Goal: Information Seeking & Learning: Learn about a topic

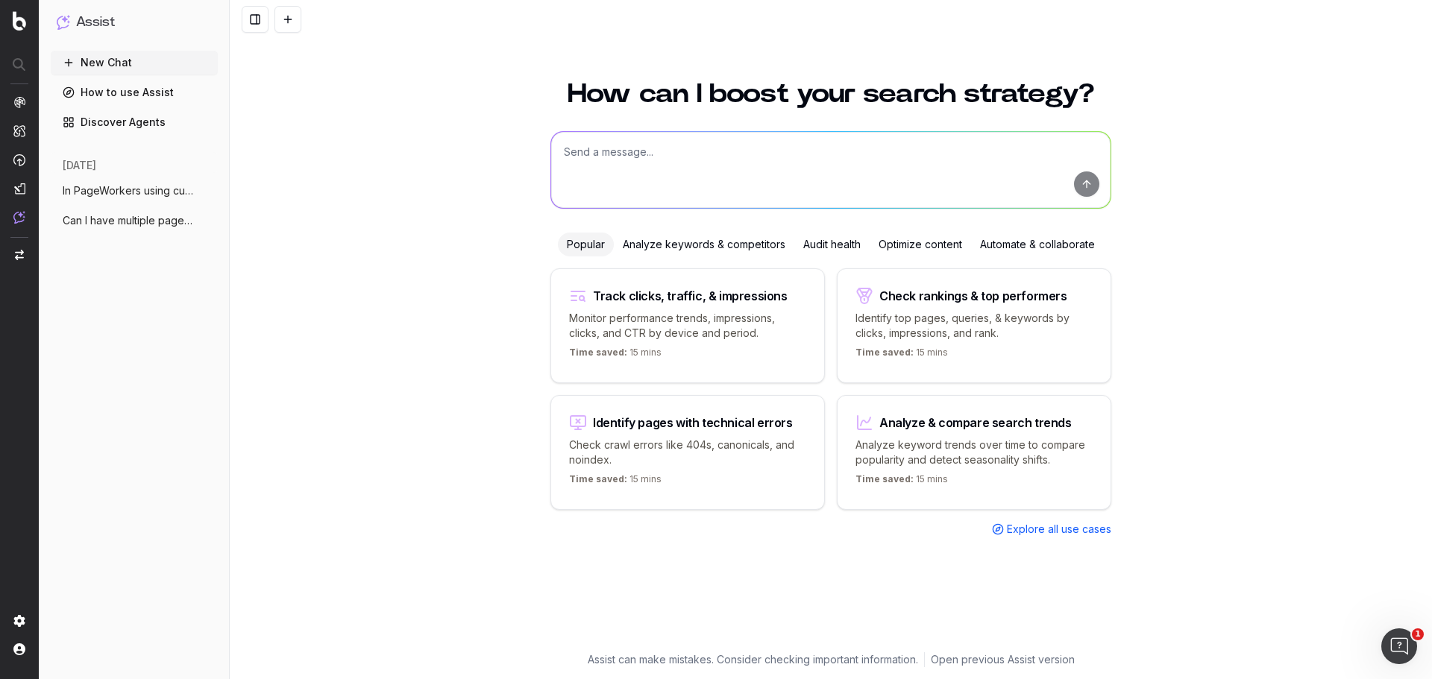
scroll to position [201, 0]
click at [90, 201] on span "AlertPanel" at bounding box center [78, 201] width 48 height 12
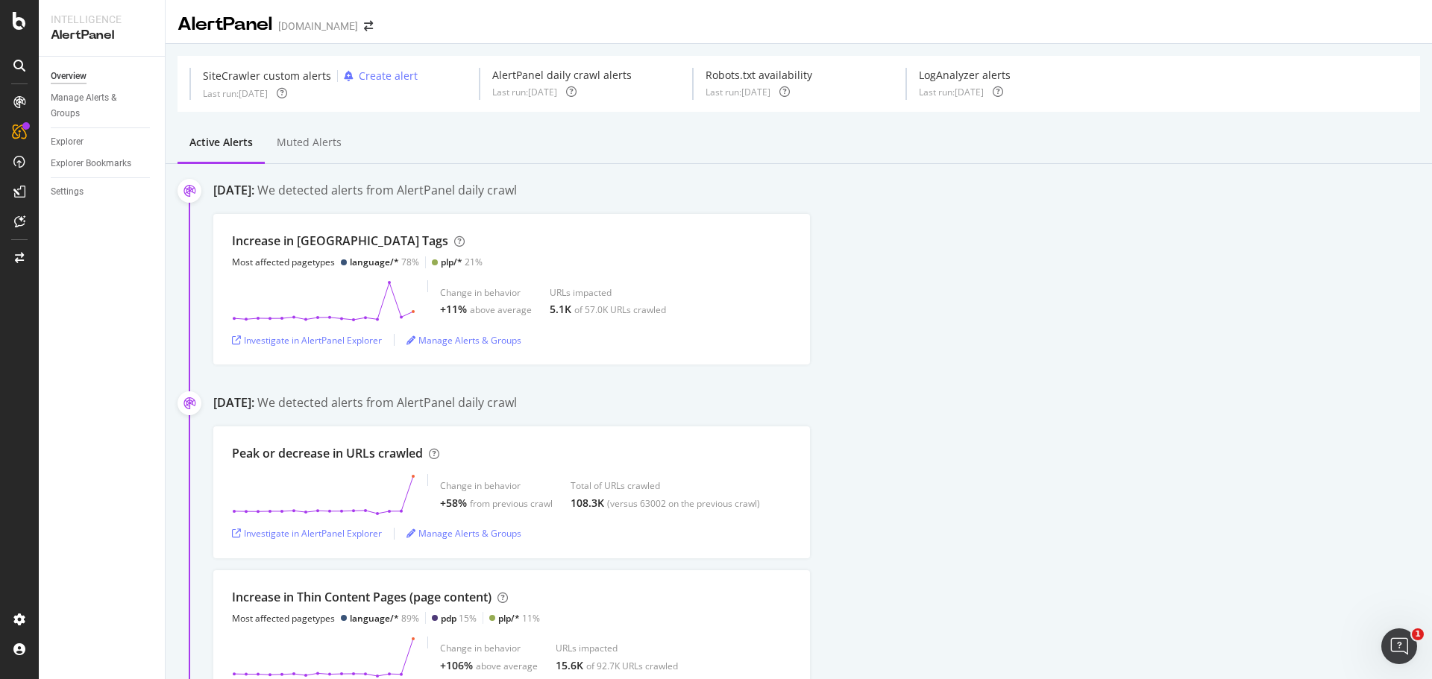
click at [101, 376] on div "Overview Manage Alerts & Groups Explorer Explorer Bookmarks Settings" at bounding box center [102, 368] width 126 height 623
click at [75, 166] on div "ActionBoard" at bounding box center [84, 170] width 58 height 15
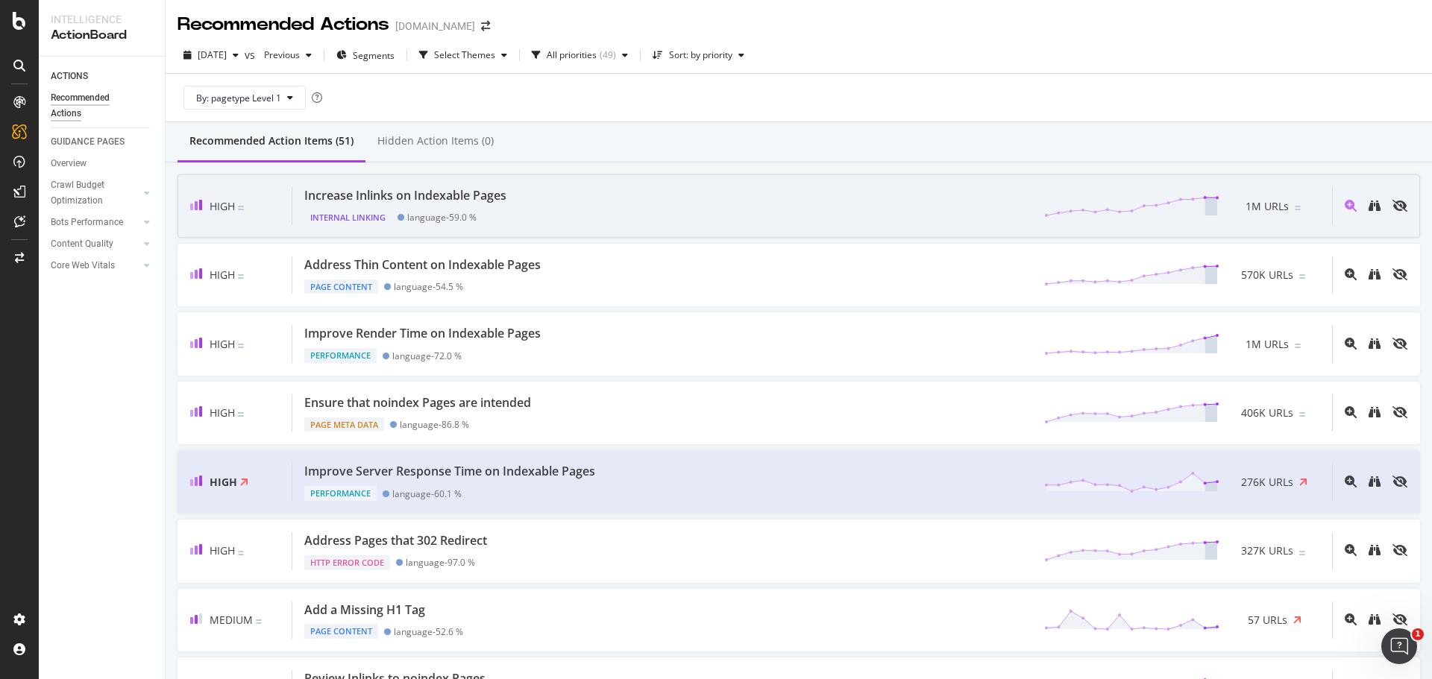
click at [776, 199] on div "Increase Inlinks on Indexable Pages Internal Linking language - 59.0 % 1M URLs" at bounding box center [812, 206] width 1040 height 38
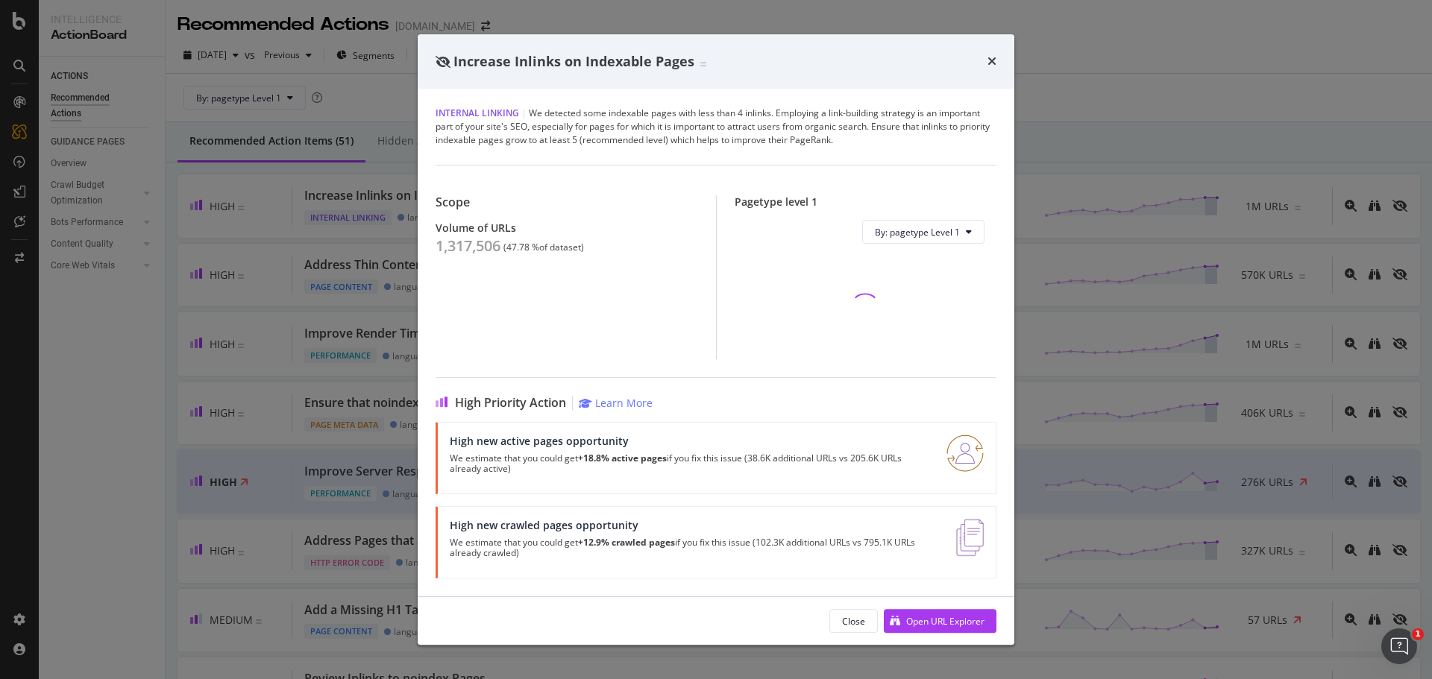
click at [571, 486] on div "High new active pages opportunity We estimate that you could get +18.8% active …" at bounding box center [716, 458] width 561 height 72
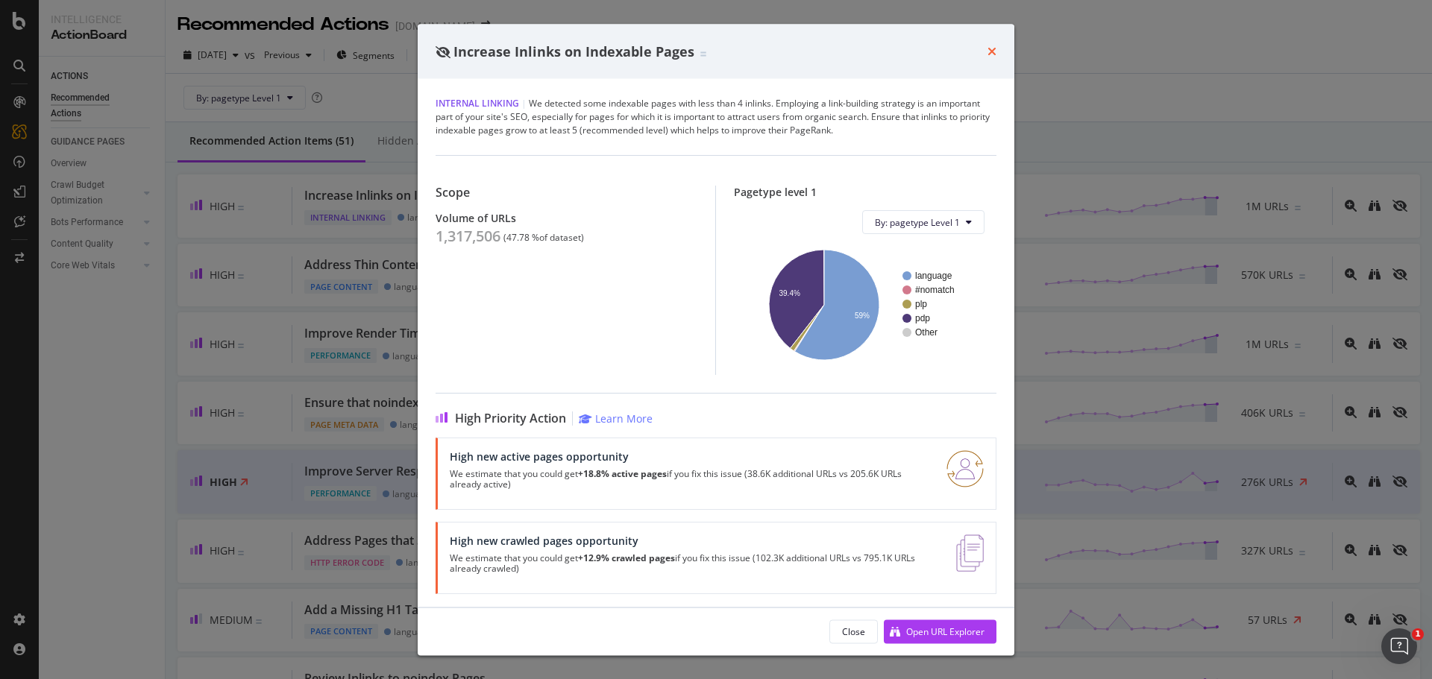
click at [993, 52] on icon "times" at bounding box center [991, 51] width 9 height 12
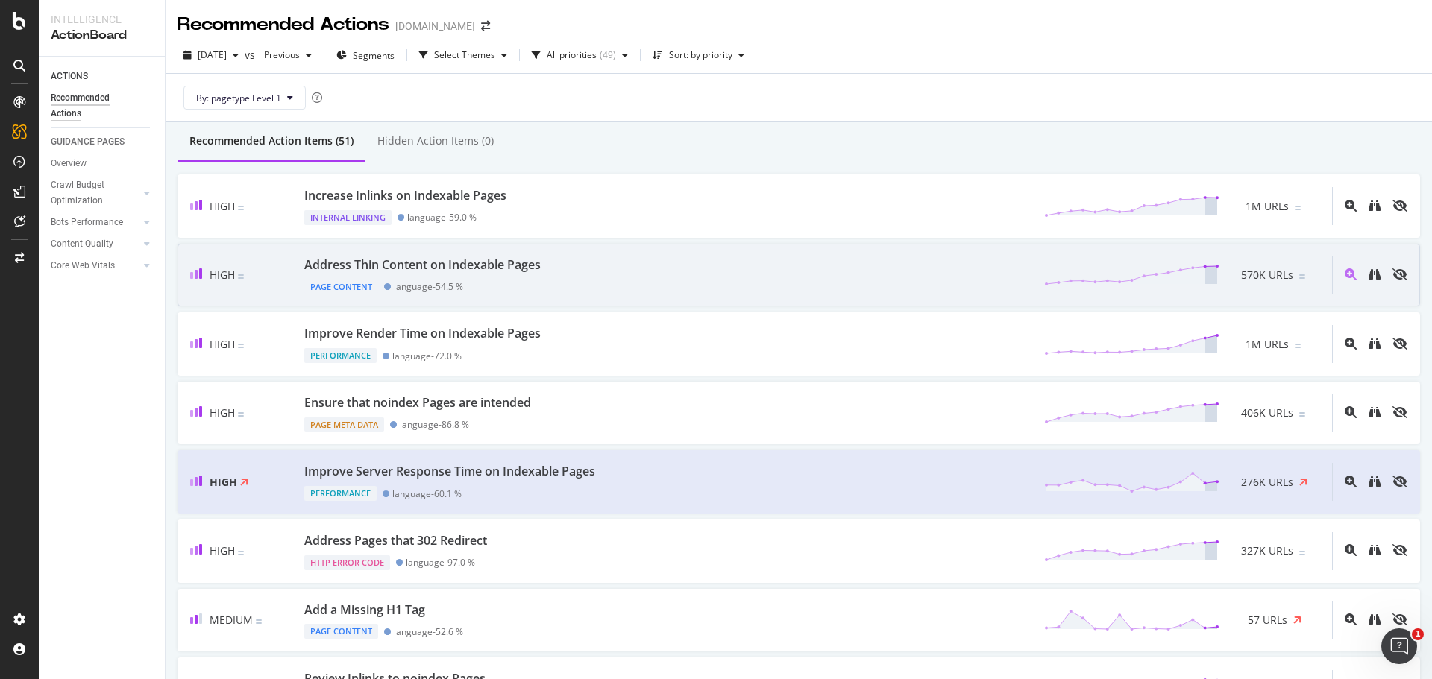
click at [632, 271] on div "Address Thin Content on Indexable Pages Page Content language - 54.5 % 570K URLs" at bounding box center [812, 276] width 1040 height 38
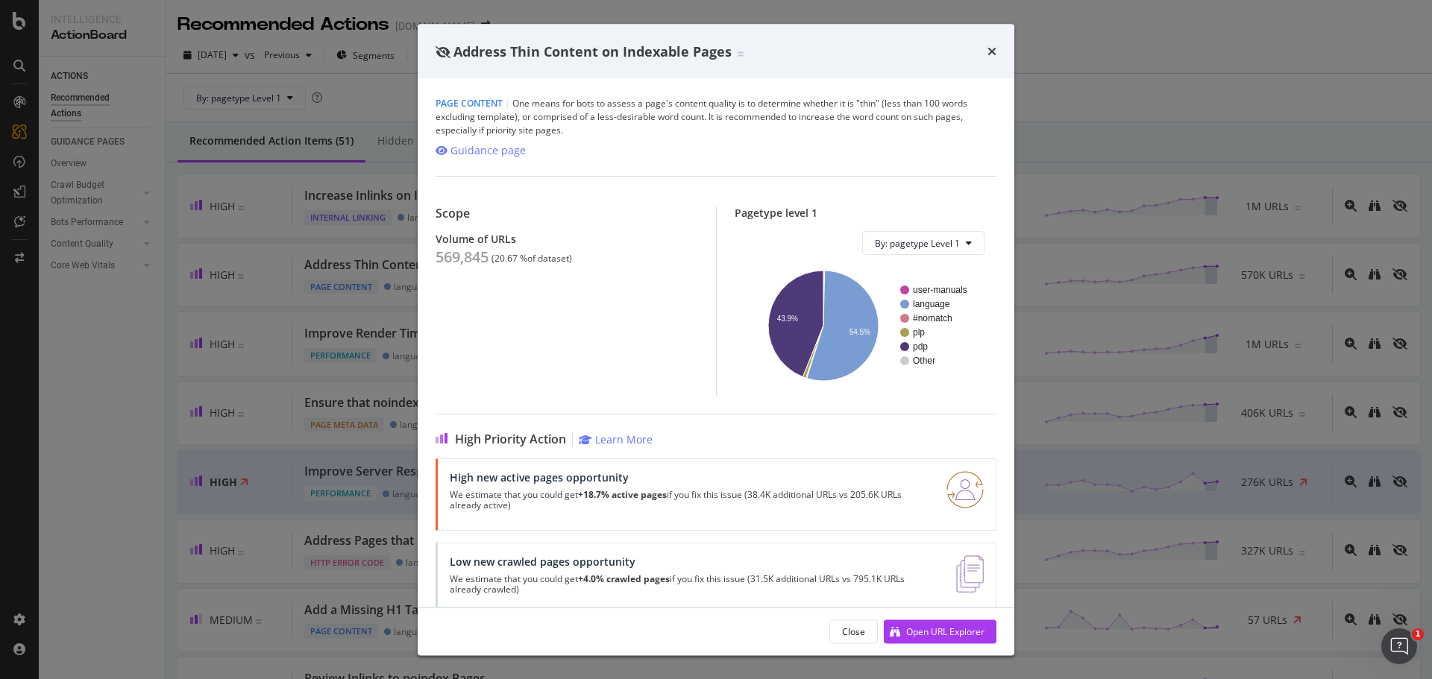
scroll to position [25, 0]
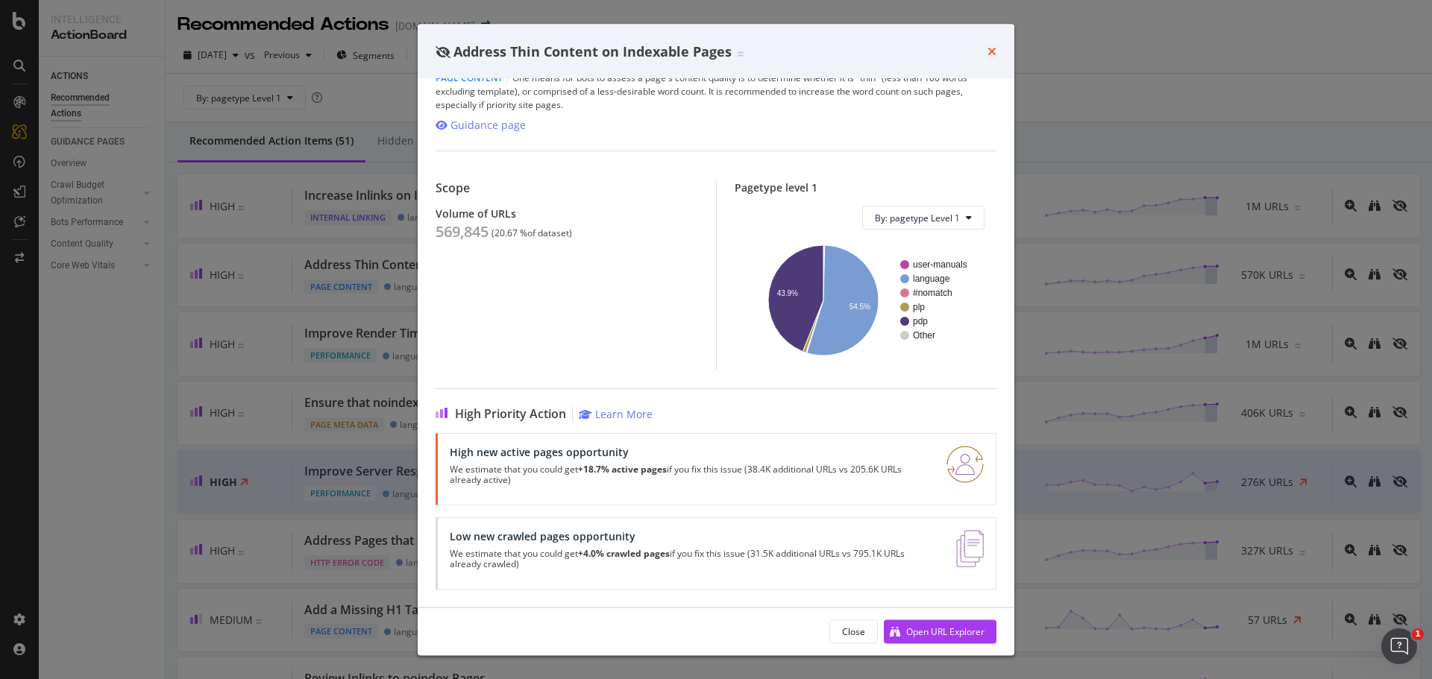
click at [994, 57] on icon "times" at bounding box center [991, 51] width 9 height 12
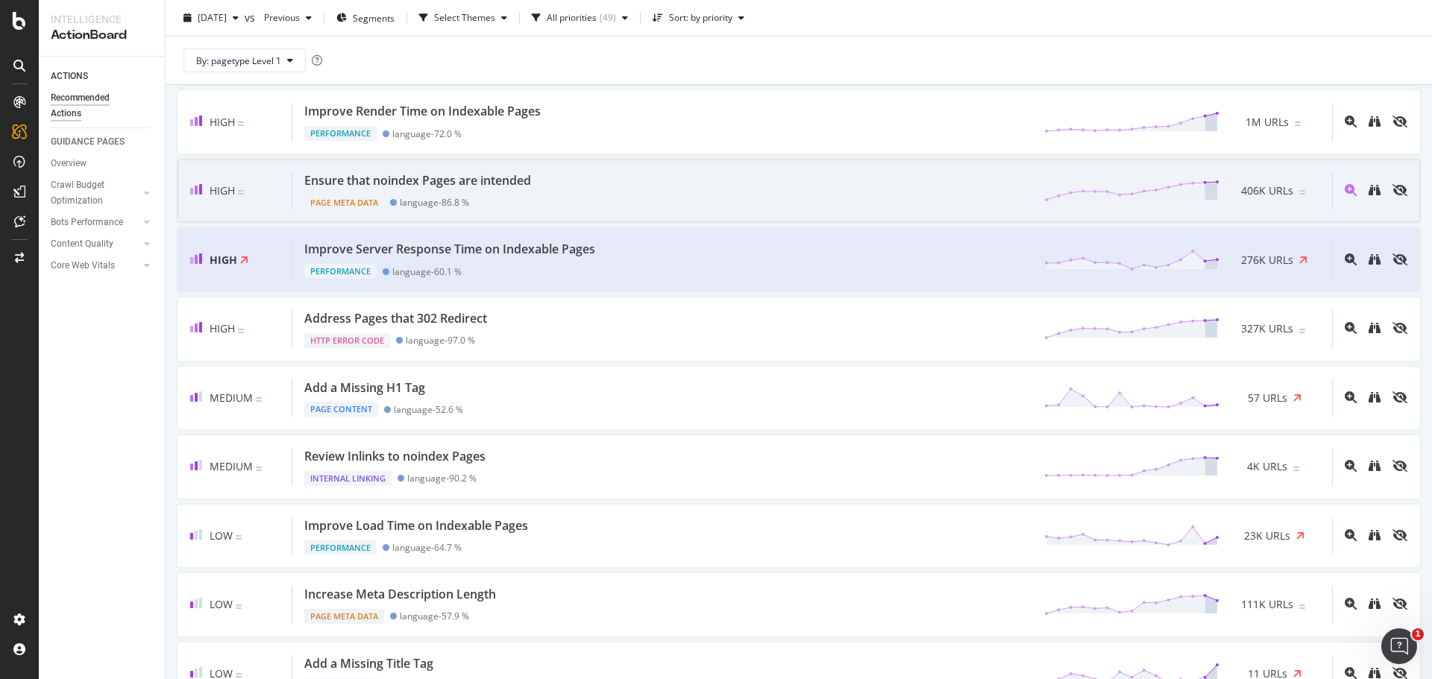
scroll to position [224, 0]
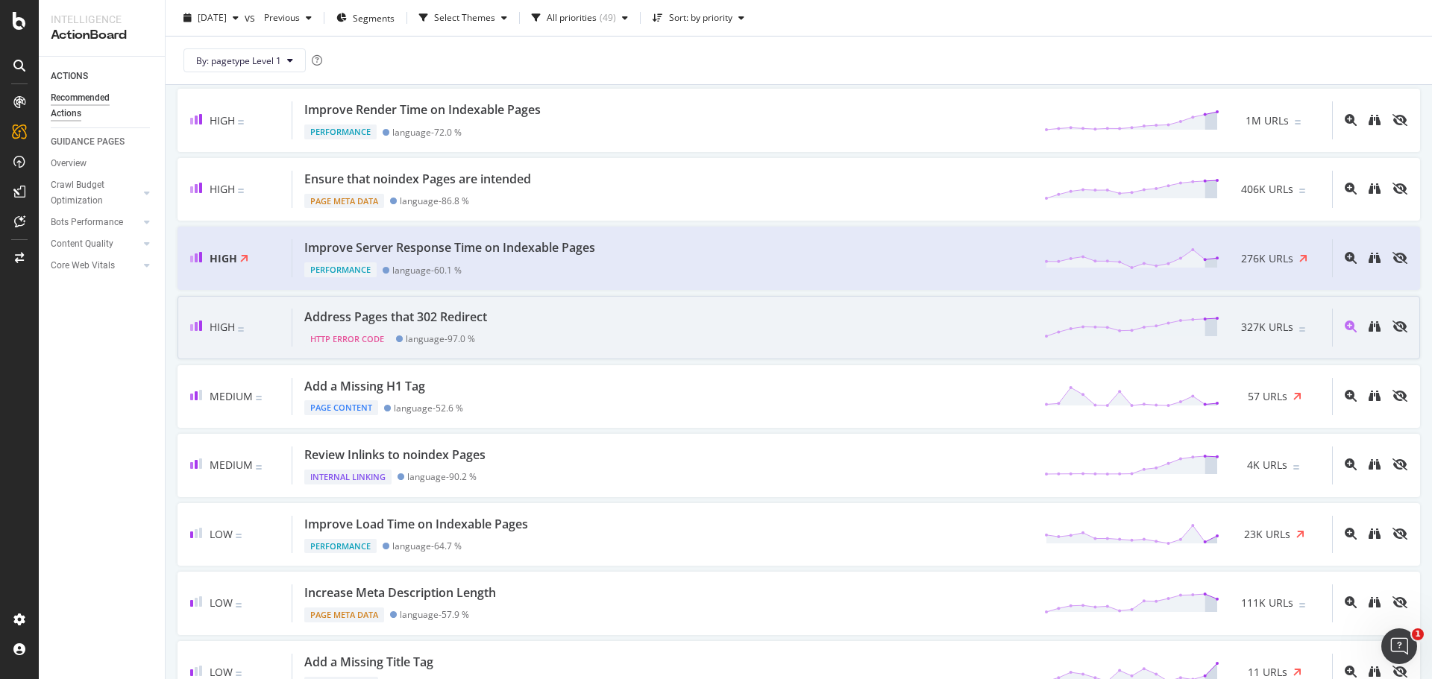
click at [526, 321] on div "Address Pages that 302 Redirect HTTP Error Code language - 97.0 % 327K URLs" at bounding box center [812, 328] width 1040 height 38
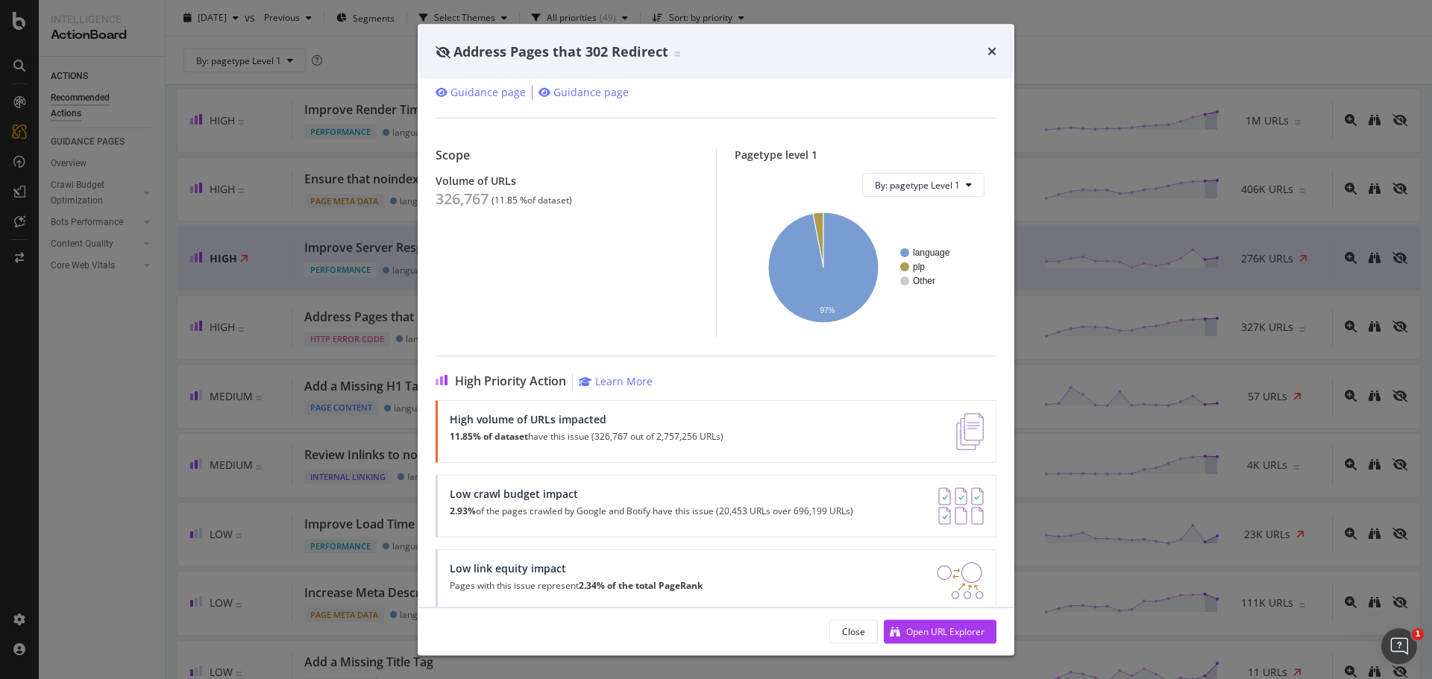
scroll to position [67, 0]
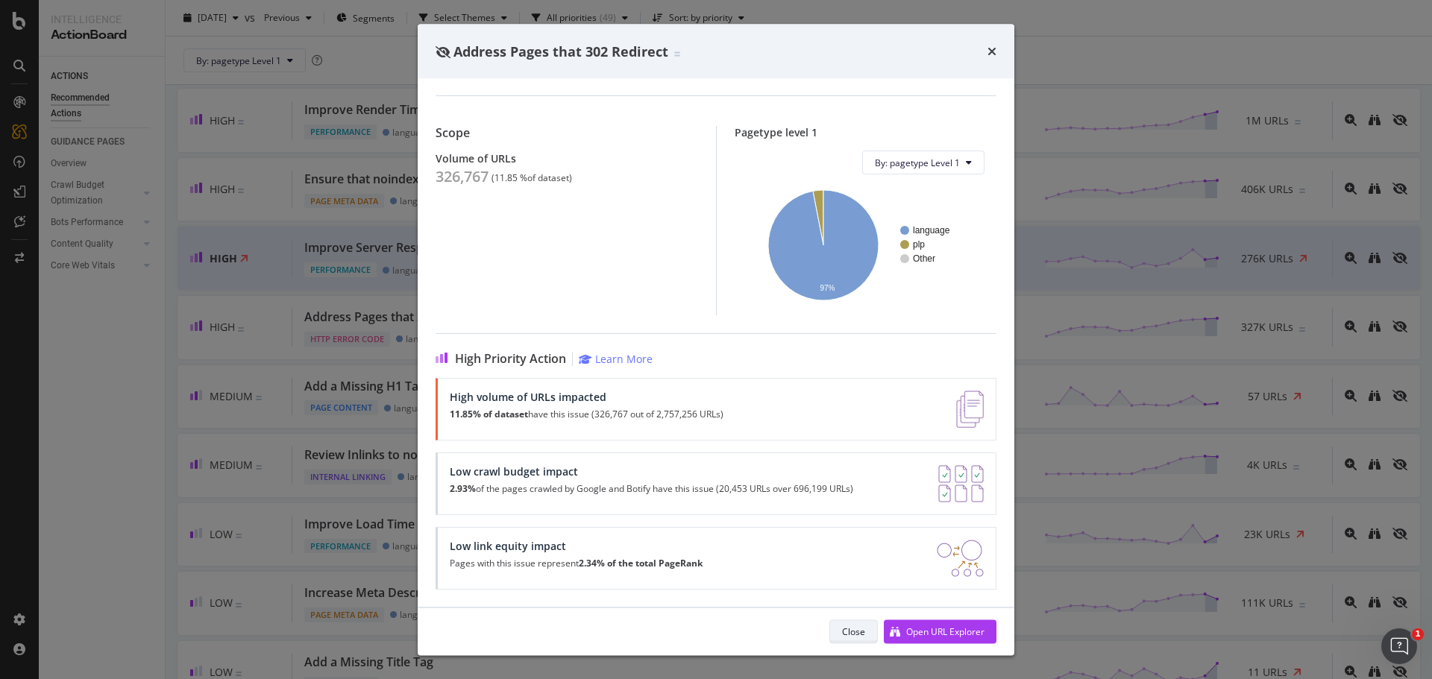
click at [842, 635] on div "Close" at bounding box center [853, 631] width 23 height 13
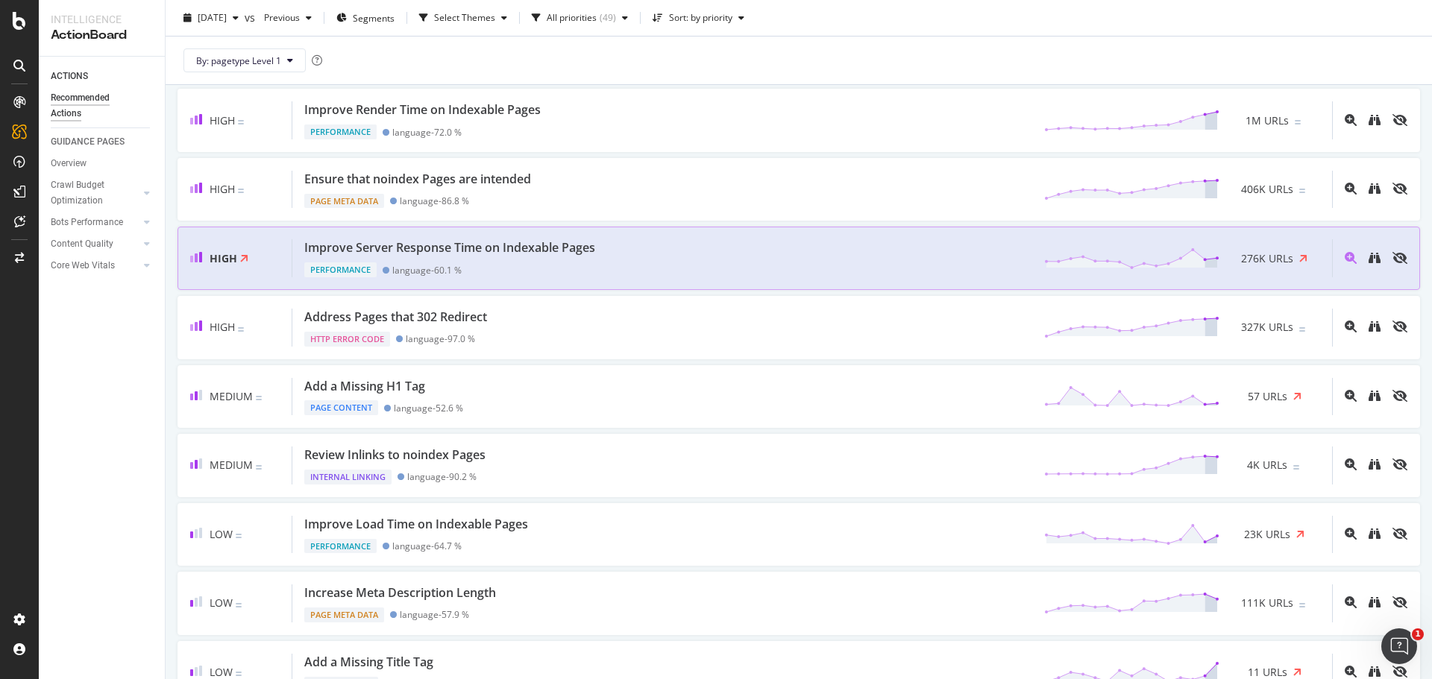
click at [721, 246] on div "Improve Server Response Time on Indexable Pages Performance language - 60.1 % 2…" at bounding box center [812, 258] width 1040 height 38
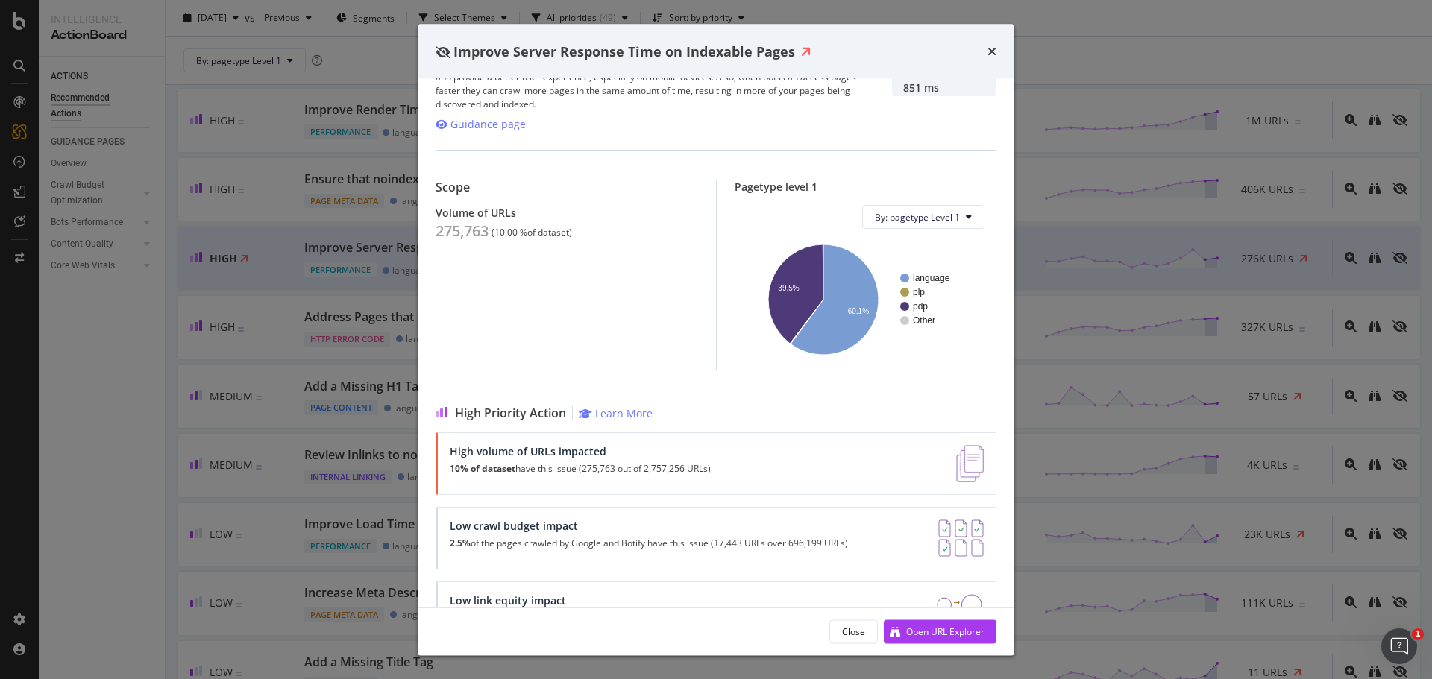
scroll to position [107, 0]
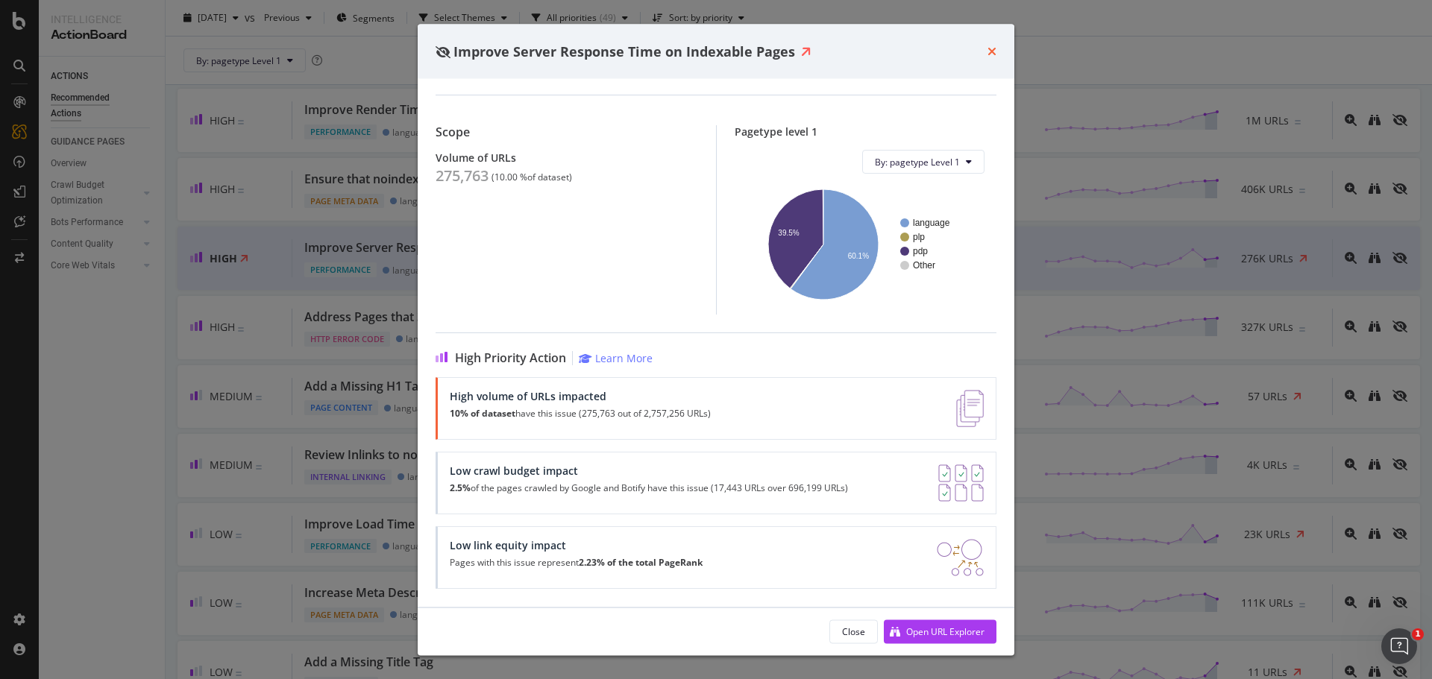
click at [988, 51] on icon "times" at bounding box center [991, 51] width 9 height 12
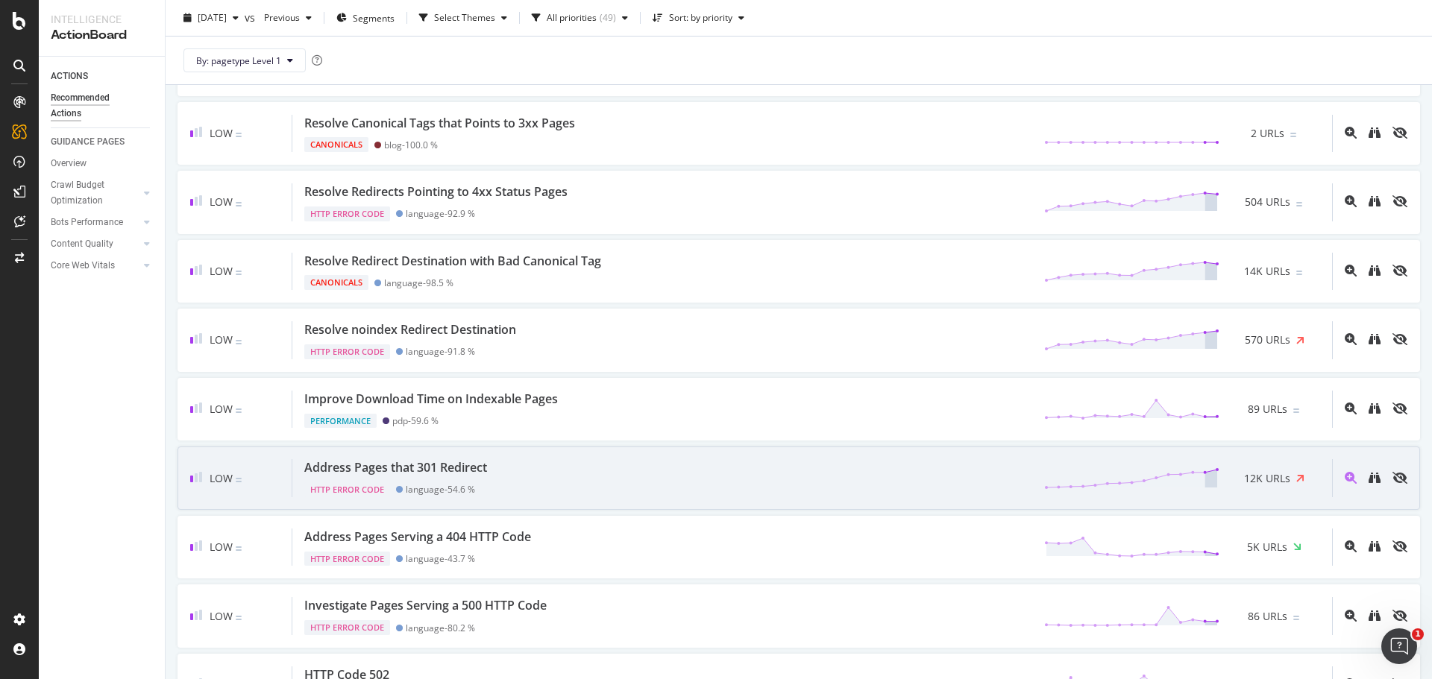
scroll to position [2626, 0]
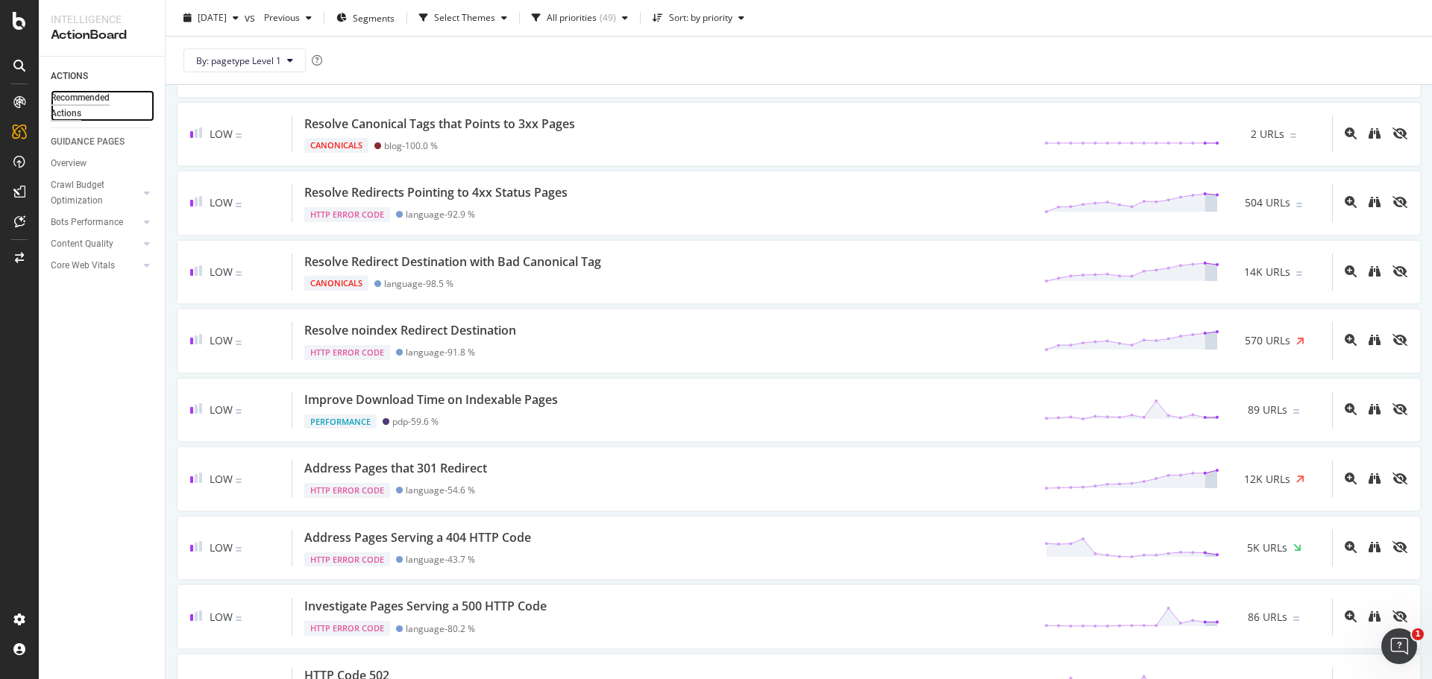
click at [78, 101] on div "Recommended Actions" at bounding box center [95, 105] width 89 height 31
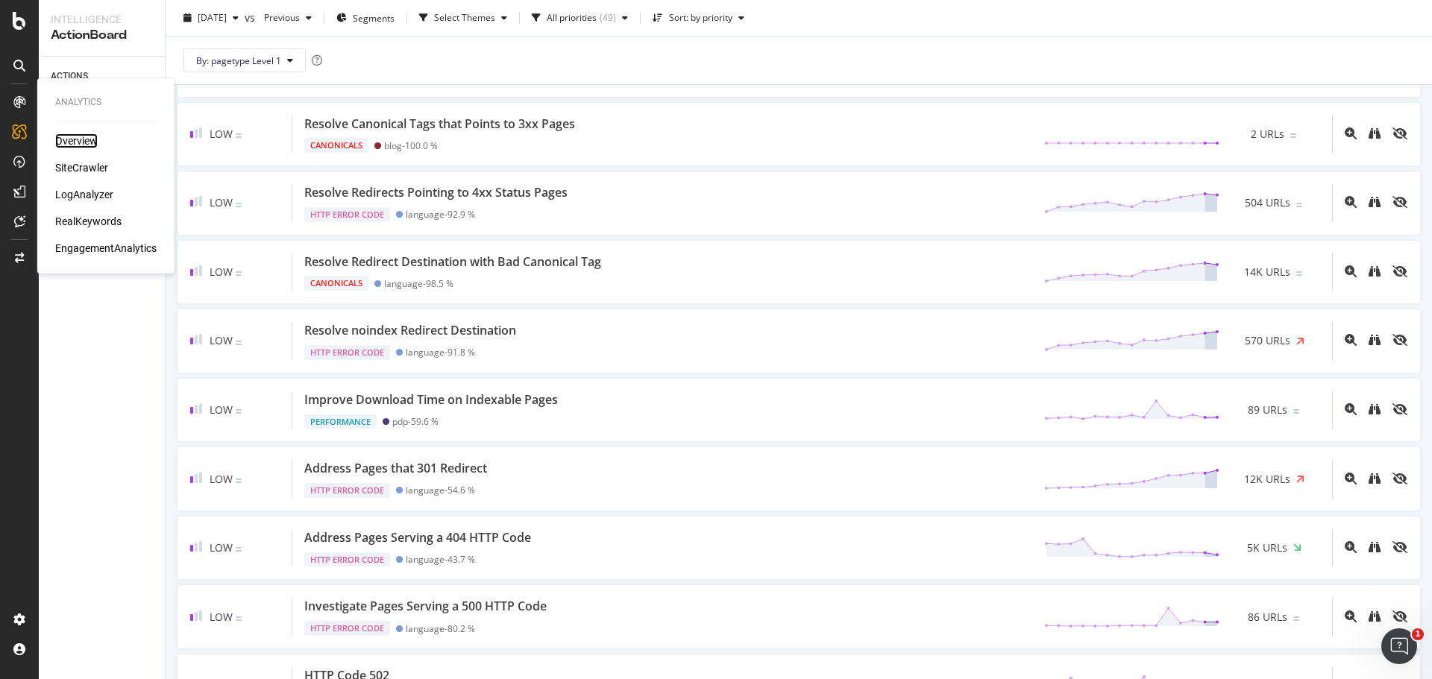
click at [85, 139] on div "Overview" at bounding box center [76, 140] width 43 height 15
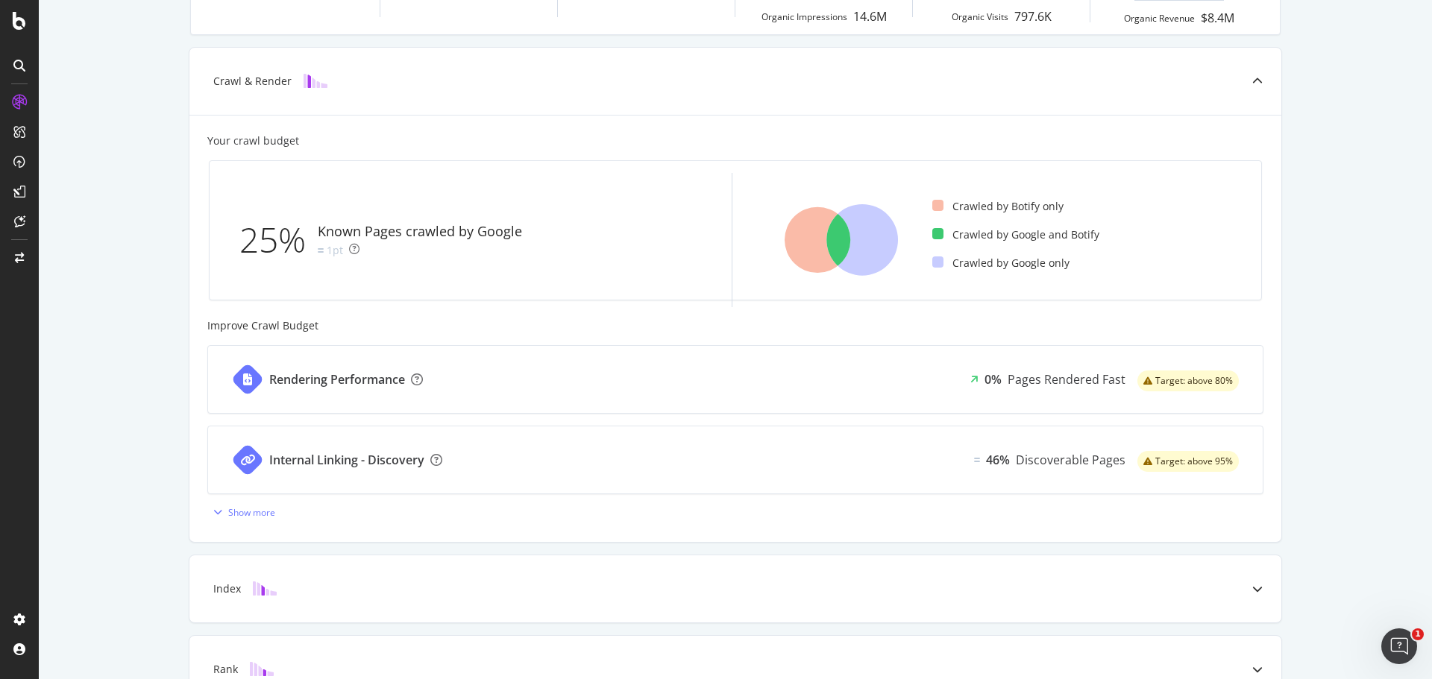
scroll to position [373, 0]
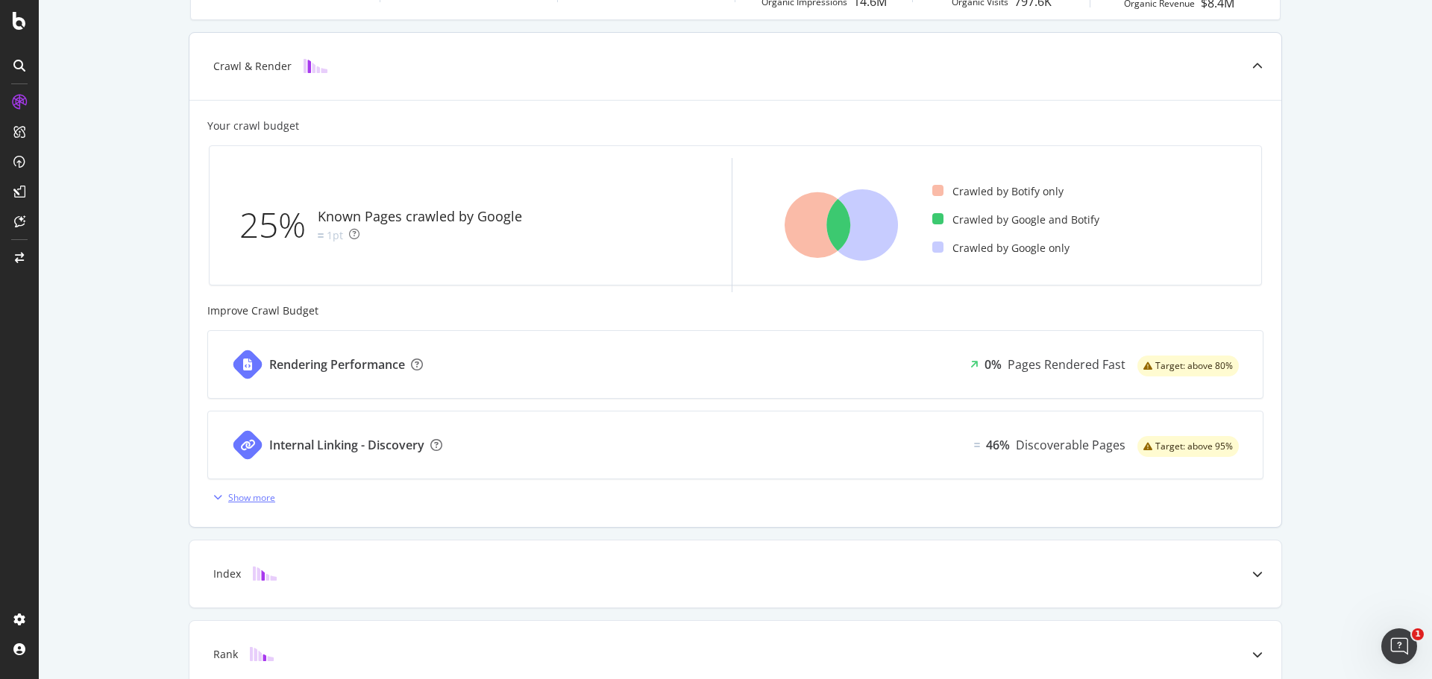
click at [243, 496] on div "Show more" at bounding box center [251, 497] width 47 height 13
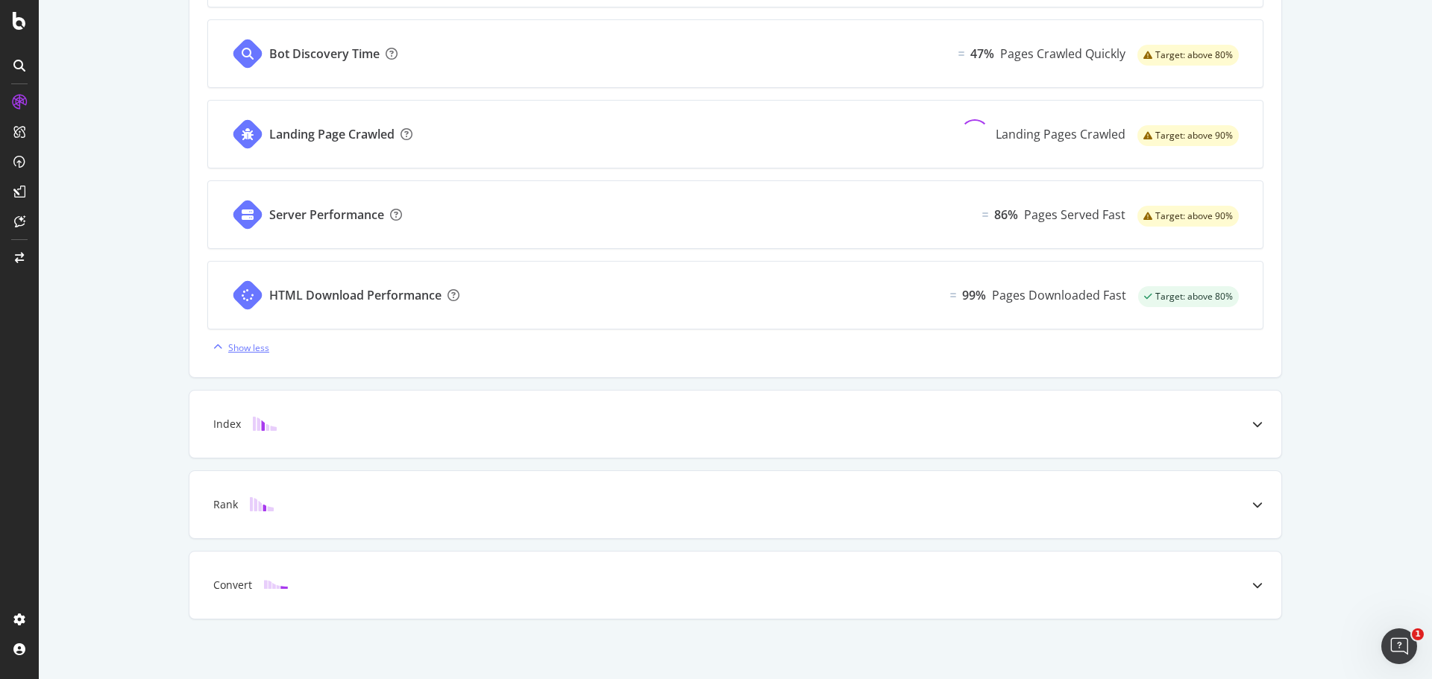
scroll to position [930, 0]
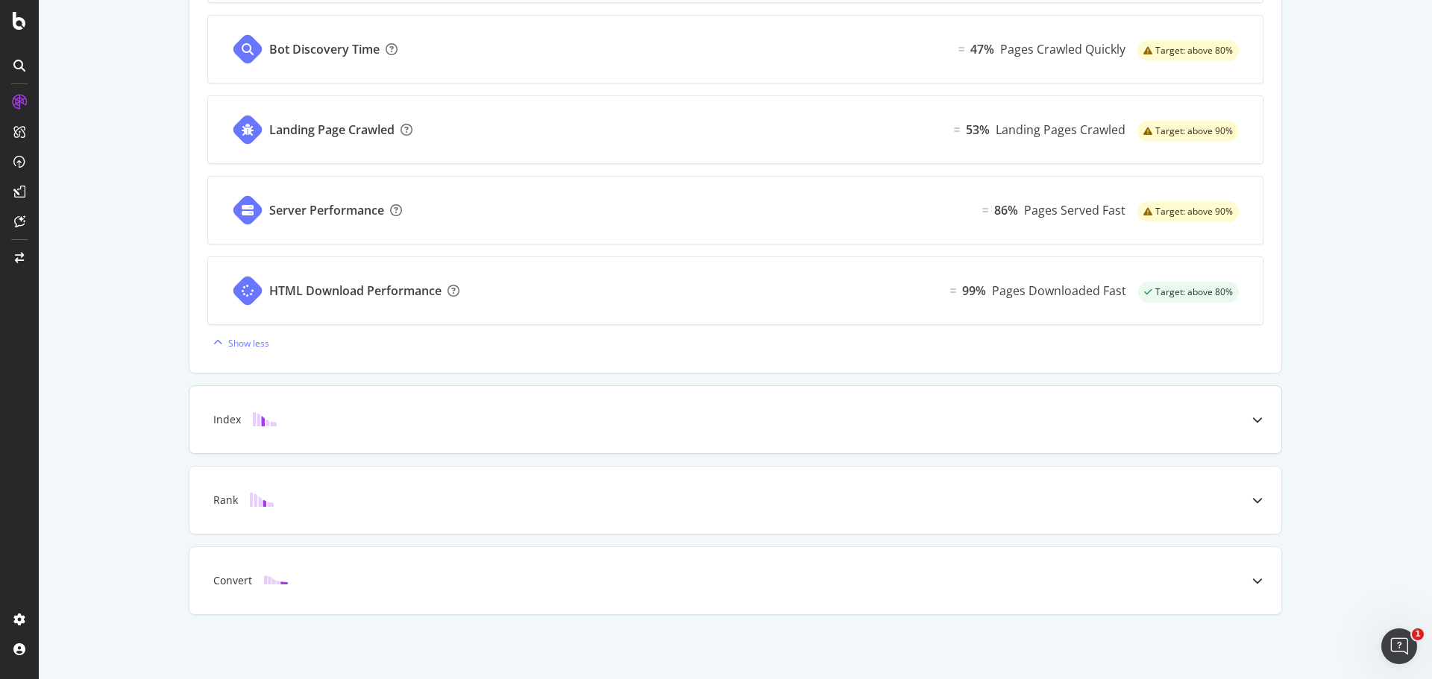
click at [1258, 422] on div at bounding box center [1258, 419] width 48 height 67
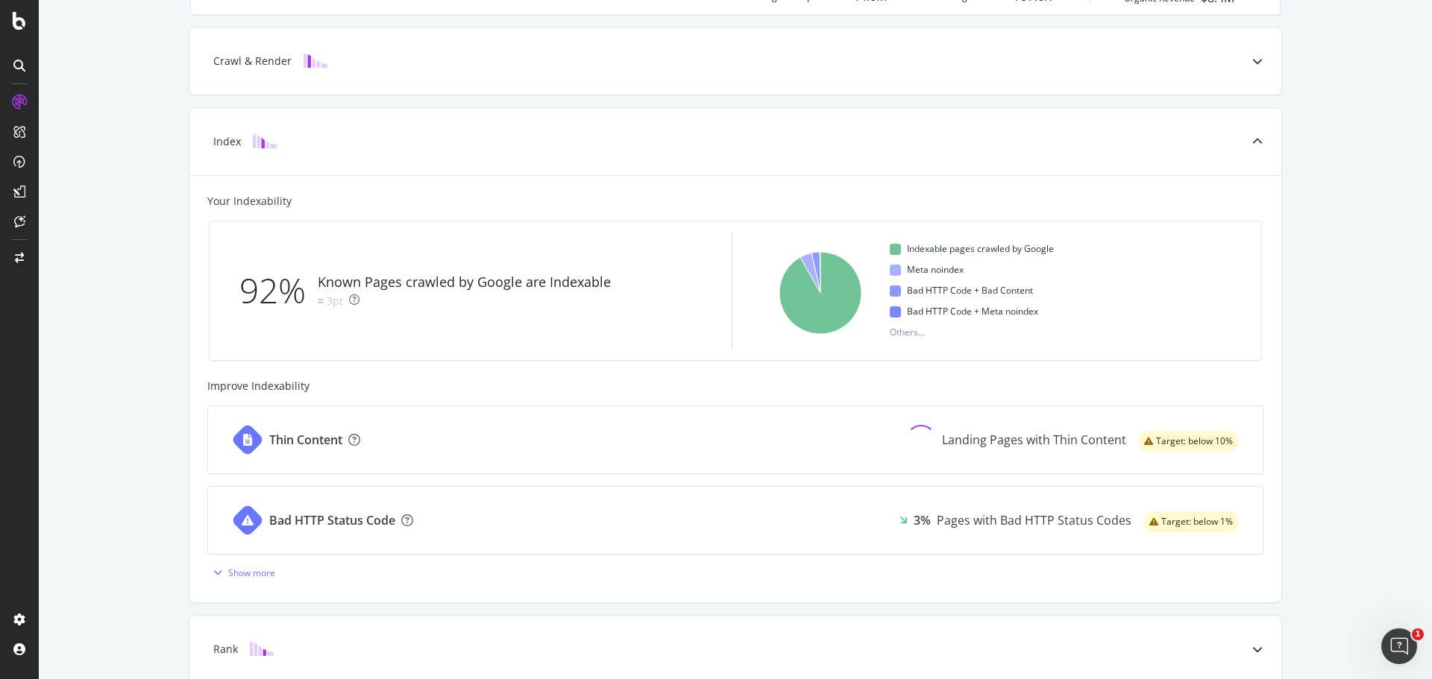
scroll to position [527, 0]
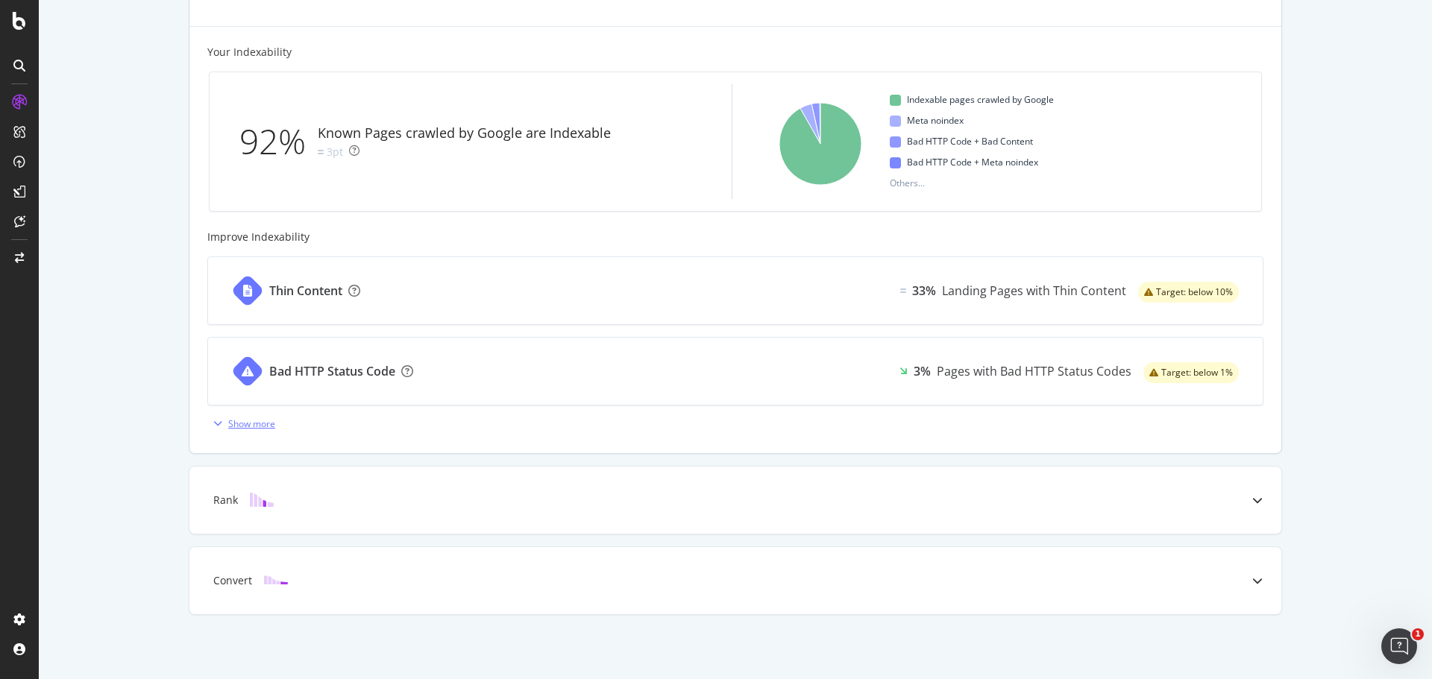
click at [228, 425] on div "Show more" at bounding box center [251, 424] width 47 height 13
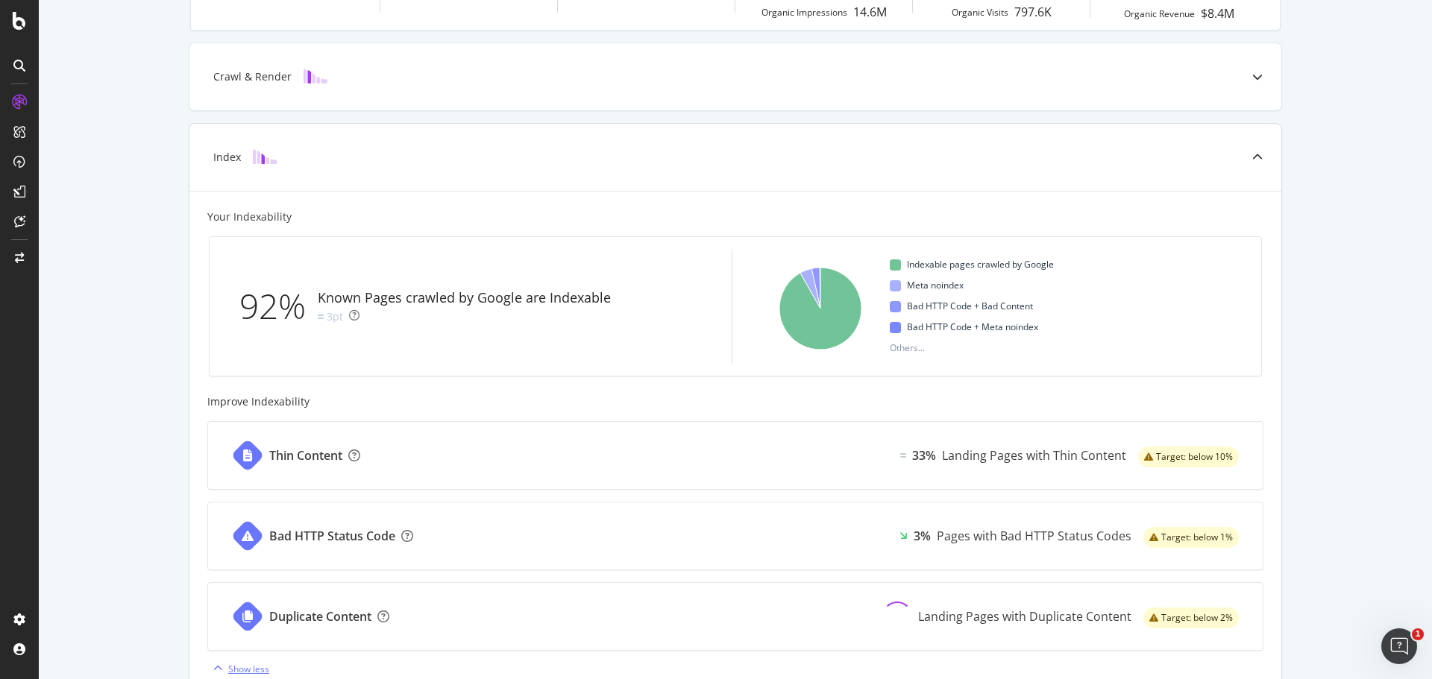
scroll to position [80, 0]
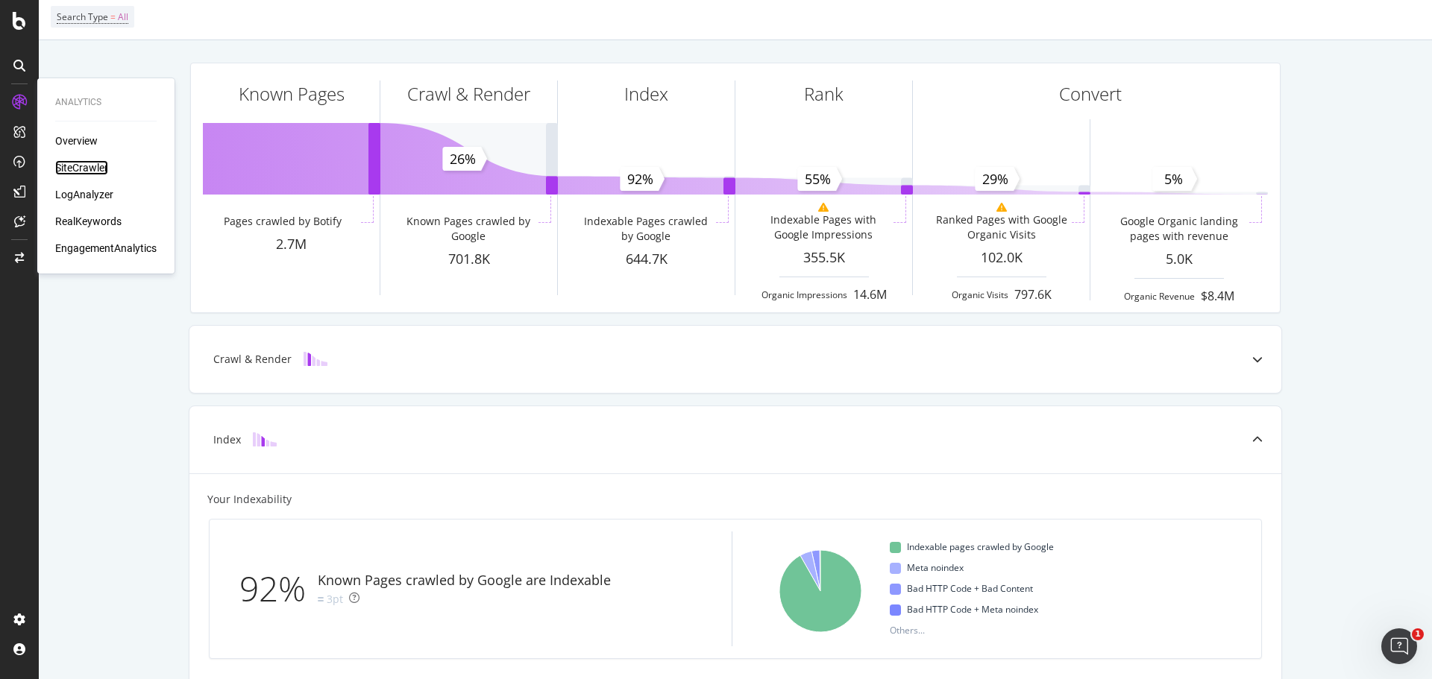
click at [81, 171] on div "SiteCrawler" at bounding box center [81, 167] width 53 height 15
